Goal: Information Seeking & Learning: Learn about a topic

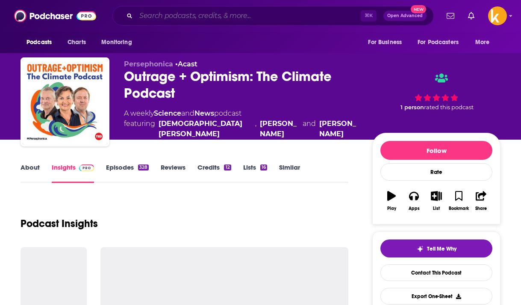
click at [171, 18] on input "Search podcasts, credits, & more..." at bounding box center [248, 16] width 225 height 14
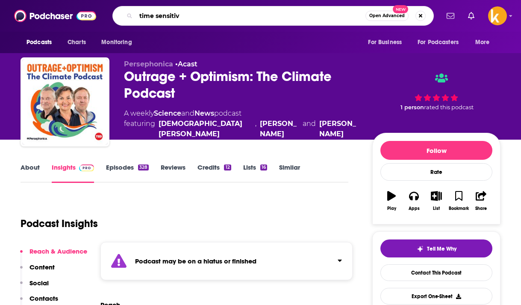
type input "time sensitive"
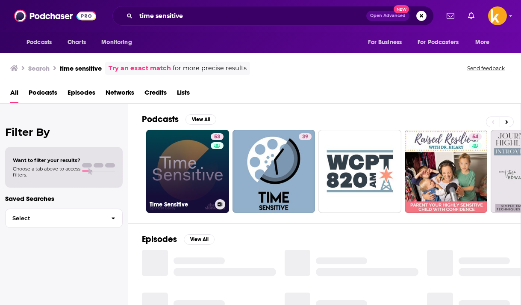
click at [182, 169] on link "53 Time Sensitive" at bounding box center [187, 171] width 83 height 83
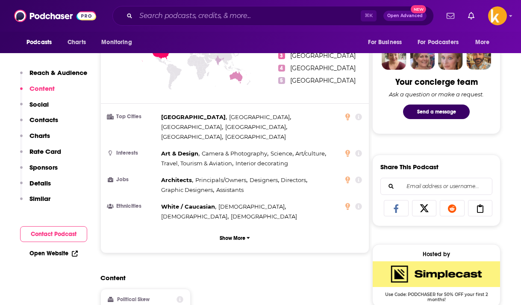
scroll to position [413, 0]
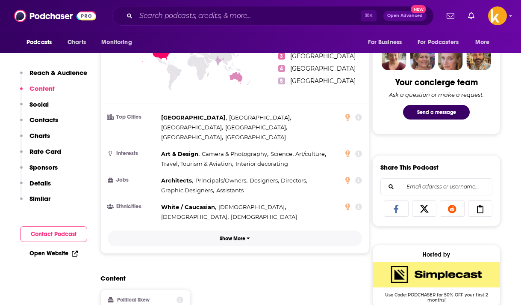
click at [229, 235] on p "Show More" at bounding box center [233, 238] width 26 height 6
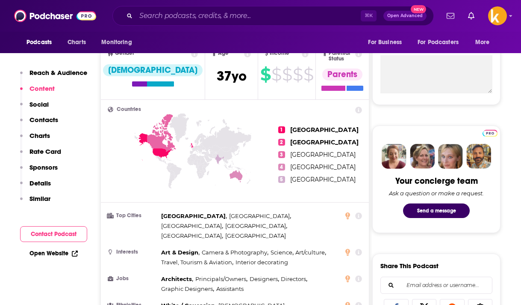
scroll to position [277, 0]
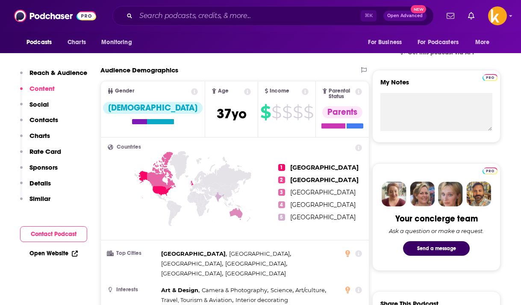
click at [302, 92] on icon at bounding box center [305, 91] width 7 height 7
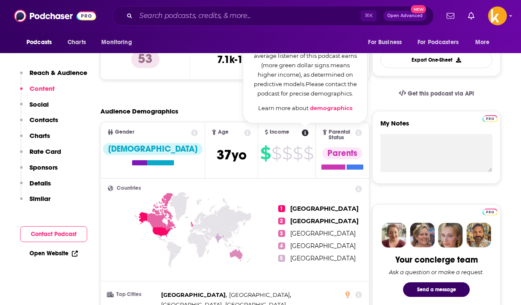
scroll to position [233, 0]
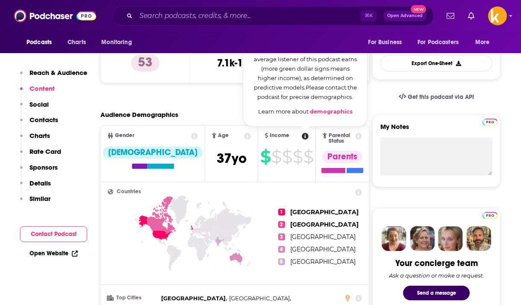
click at [316, 112] on link "demographics" at bounding box center [331, 111] width 43 height 7
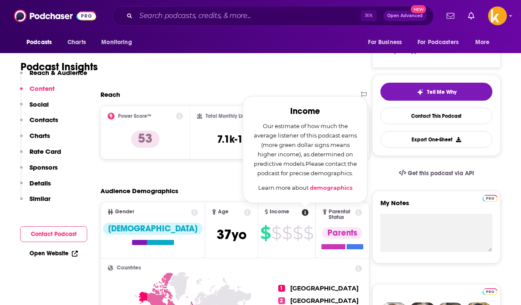
scroll to position [156, 0]
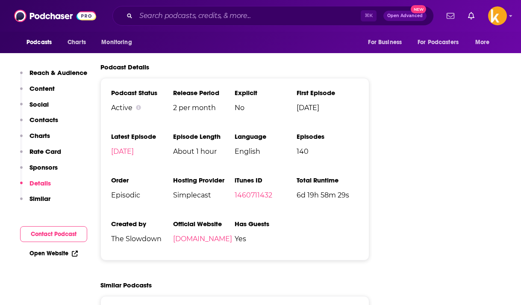
scroll to position [1279, 0]
